Goal: Information Seeking & Learning: Learn about a topic

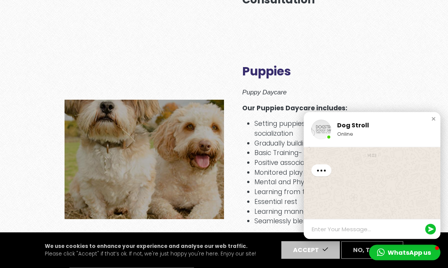
scroll to position [580, 0]
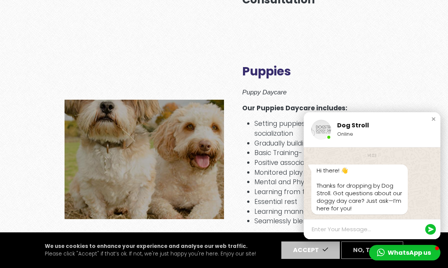
click at [430, 123] on div "Close chat window" at bounding box center [433, 119] width 8 height 8
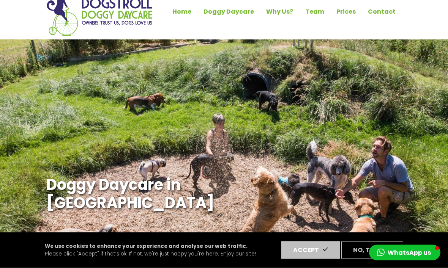
scroll to position [0, 0]
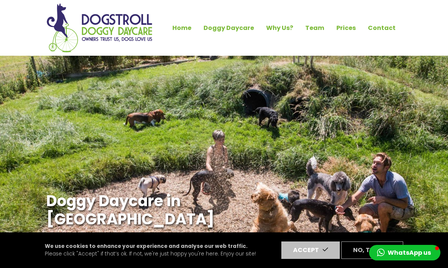
click at [230, 28] on link "Doggy Daycare" at bounding box center [228, 28] width 63 height 13
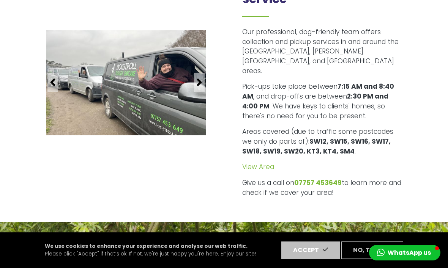
scroll to position [1799, 0]
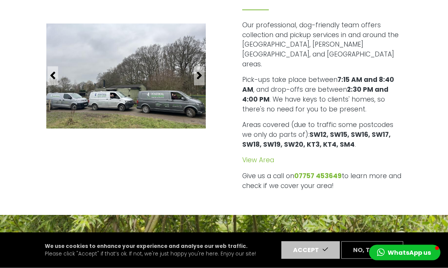
click at [263, 156] on link "View Area" at bounding box center [258, 160] width 32 height 9
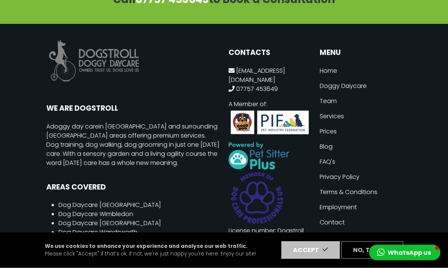
scroll to position [3004, 0]
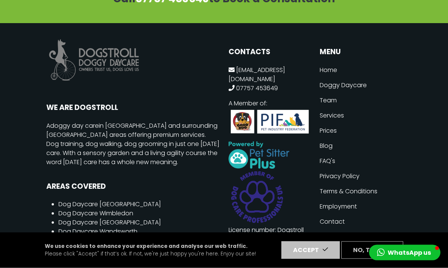
click at [420, 160] on footer "WE ARE DOGSTROLL A doggy day care in Wimbledon and surrounding London areas off…" at bounding box center [224, 224] width 448 height 401
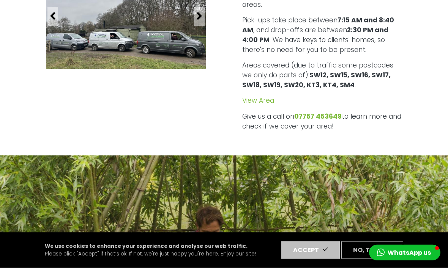
scroll to position [1838, 0]
